Goal: Task Accomplishment & Management: Complete application form

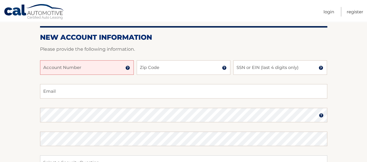
scroll to position [64, 0]
click at [60, 70] on input "Account Number" at bounding box center [87, 67] width 94 height 14
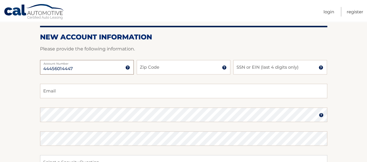
type input "44456014447"
type input "07450"
type input "daglazer@gmail.com"
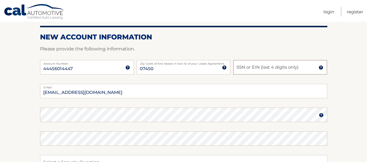
click at [244, 69] on input "SSN or EIN (last 4 digits only)" at bounding box center [280, 67] width 94 height 14
type input "4504"
click at [320, 114] on img at bounding box center [321, 115] width 5 height 5
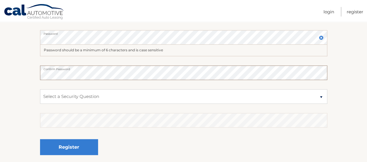
scroll to position [143, 0]
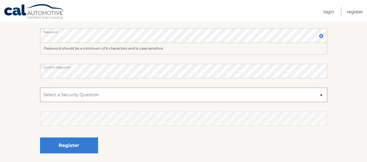
click at [253, 98] on select "Select a Security Question What was the name of your elementary school? What is…" at bounding box center [183, 95] width 287 height 14
select select "2"
click at [40, 88] on select "Select a Security Question What was the name of your elementary school? What is…" at bounding box center [183, 95] width 287 height 14
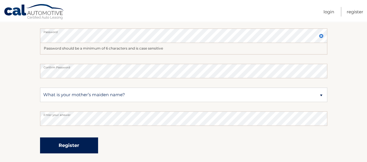
click at [71, 145] on button "Register" at bounding box center [69, 145] width 58 height 16
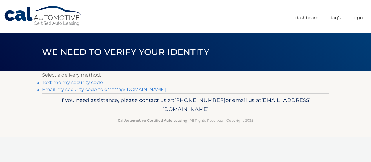
click at [80, 89] on link "Email my security code to d*******@gmail.com" at bounding box center [104, 90] width 124 height 6
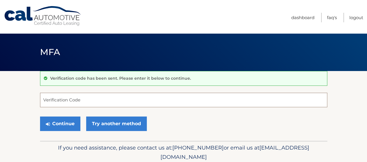
click at [77, 103] on input "Verification Code" at bounding box center [183, 100] width 287 height 14
paste input "290418"
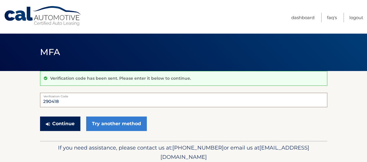
type input "290418"
click at [62, 123] on button "Continue" at bounding box center [60, 124] width 40 height 14
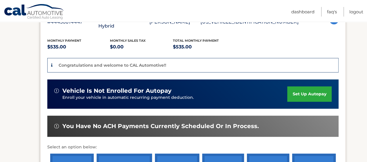
scroll to position [119, 0]
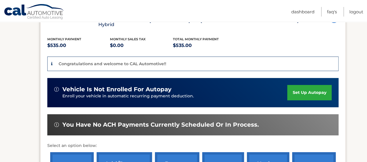
click at [303, 93] on link "set up autopay" at bounding box center [309, 92] width 44 height 15
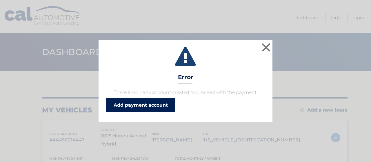
click at [139, 106] on link "Add payment account" at bounding box center [141, 105] width 70 height 14
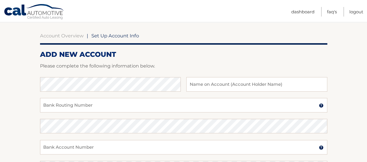
scroll to position [50, 0]
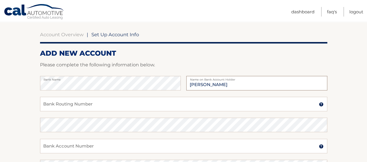
type input "[PERSON_NAME]"
click at [104, 107] on input "Bank Routing Number" at bounding box center [183, 104] width 287 height 14
paste input "031201360"
type input "031201360"
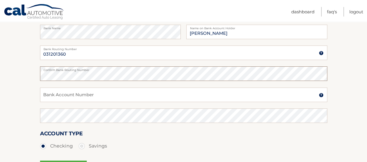
scroll to position [102, 0]
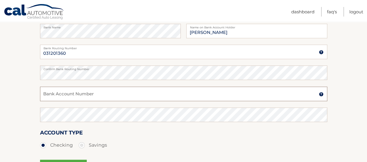
click at [199, 91] on input "Bank Account Number" at bounding box center [183, 94] width 287 height 14
paste input "0011425806"
type input "0011425806"
click at [208, 33] on input "David A Glazer" at bounding box center [256, 31] width 141 height 14
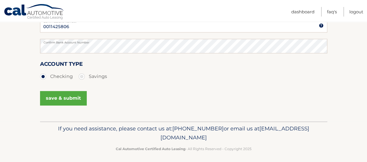
scroll to position [174, 0]
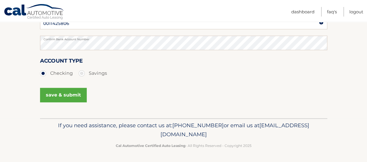
type input "David Glazer"
click at [77, 92] on button "save & submit" at bounding box center [63, 95] width 47 height 14
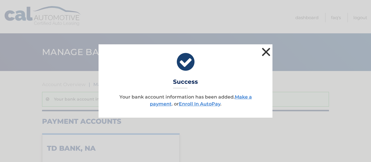
click at [266, 50] on button "×" at bounding box center [266, 52] width 12 height 12
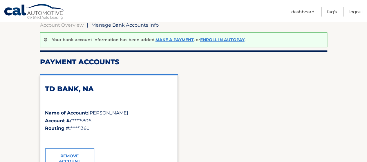
scroll to position [59, 0]
click at [225, 41] on link "Enroll In AutoPay" at bounding box center [222, 39] width 44 height 5
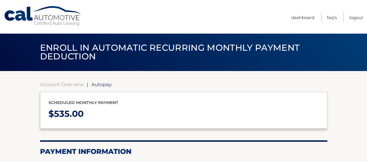
type input "535"
select select "MTQ5YzZhZjktMDY0MS00ZGMxLWE1ZTQtY2YyNmExMTBiY2I5"
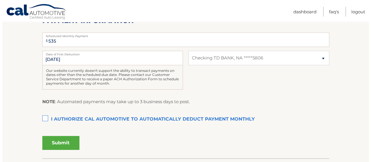
scroll to position [131, 0]
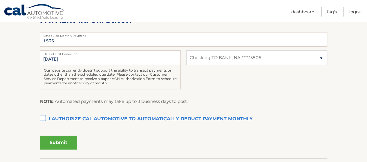
click at [44, 116] on label "I authorize cal automotive to automatically deduct payment monthly This checkbo…" at bounding box center [183, 119] width 287 height 12
click at [0, 0] on input "I authorize cal automotive to automatically deduct payment monthly This checkbo…" at bounding box center [0, 0] width 0 height 0
click at [61, 140] on button "Submit" at bounding box center [58, 143] width 37 height 14
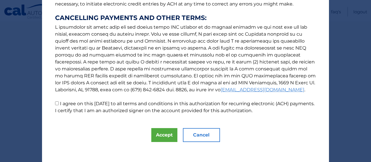
scroll to position [112, 0]
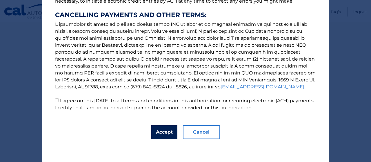
click at [155, 133] on button "Accept" at bounding box center [164, 132] width 26 height 14
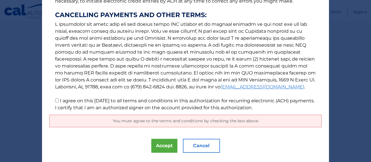
click at [55, 101] on input "I agree on this 09/24/2025 to all terms and conditions in this authorization fo…" at bounding box center [57, 101] width 4 height 4
checkbox input "true"
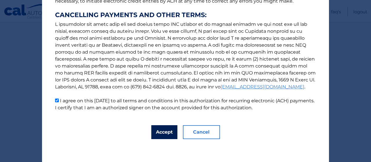
click at [157, 131] on button "Accept" at bounding box center [164, 132] width 26 height 14
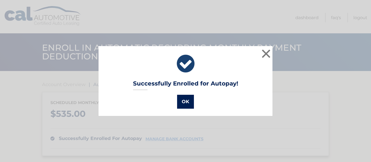
click at [179, 104] on button "OK" at bounding box center [185, 102] width 17 height 14
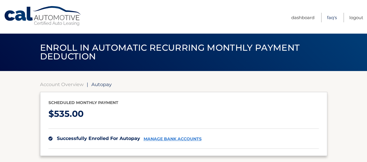
click at [332, 19] on link "FAQ's" at bounding box center [332, 18] width 10 height 10
